Goal: Task Accomplishment & Management: Manage account settings

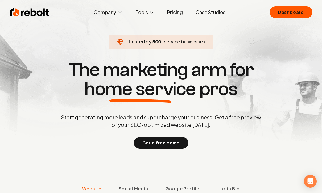
click at [296, 13] on link "Dashboard" at bounding box center [290, 12] width 43 height 12
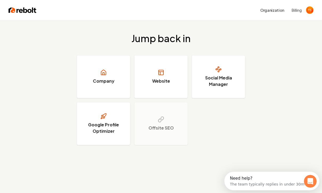
click at [300, 9] on button "Billing" at bounding box center [297, 9] width 10 height 5
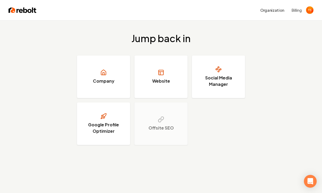
click at [221, 74] on link "Social Media Manager" at bounding box center [218, 76] width 53 height 43
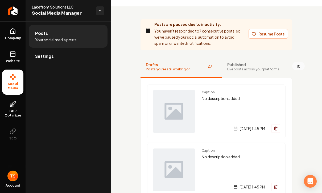
scroll to position [15, 0]
click at [281, 31] on button "Resume Posts" at bounding box center [267, 34] width 39 height 10
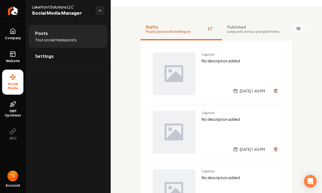
click at [42, 56] on span "Settings" at bounding box center [44, 56] width 19 height 6
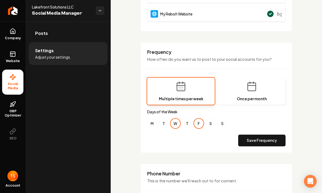
scroll to position [136, 0]
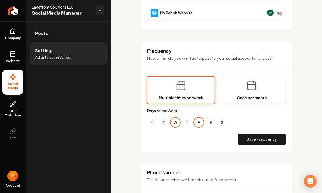
click at [255, 90] on button "Once per month" at bounding box center [252, 89] width 68 height 27
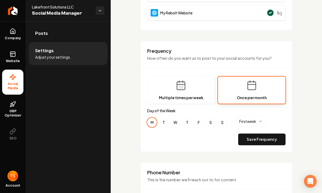
click at [269, 142] on button "Save Frequency" at bounding box center [261, 139] width 47 height 12
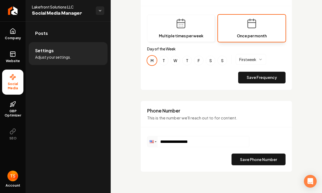
scroll to position [197, 0]
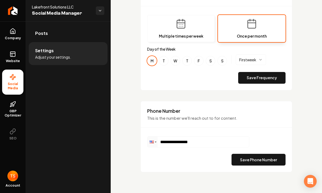
click at [201, 58] on button "F" at bounding box center [199, 61] width 10 height 10
click at [153, 57] on button "M" at bounding box center [152, 61] width 10 height 10
click at [273, 79] on button "Save Frequency" at bounding box center [261, 78] width 47 height 12
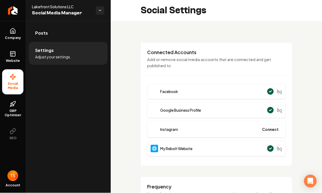
scroll to position [0, 0]
